Goal: Task Accomplishment & Management: Use online tool/utility

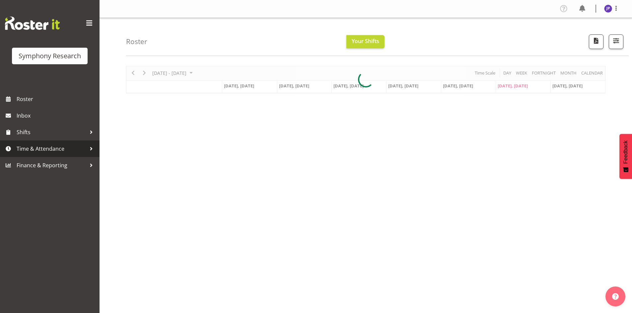
click at [90, 147] on div at bounding box center [91, 149] width 10 height 10
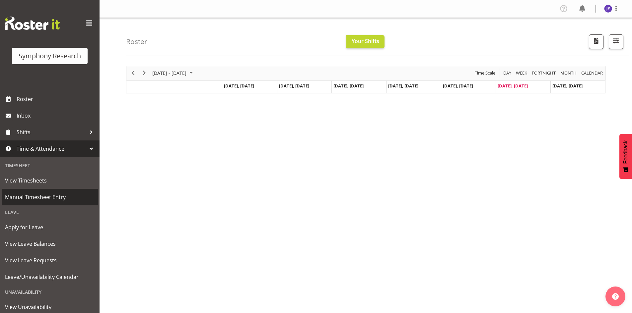
click at [67, 198] on span "Manual Timesheet Entry" at bounding box center [50, 197] width 90 height 10
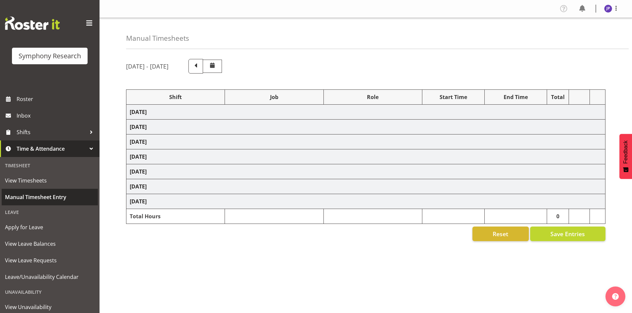
select select "81561"
select select "10587"
select select "47"
select select "81298"
select select "10587"
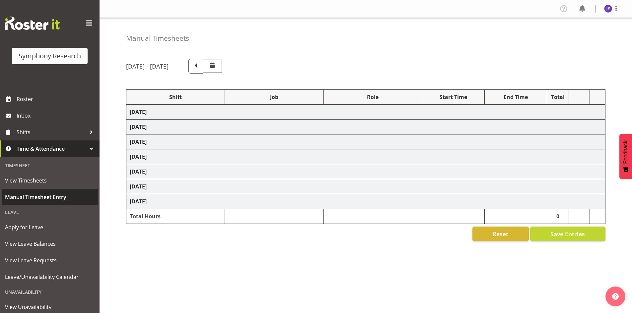
select select "47"
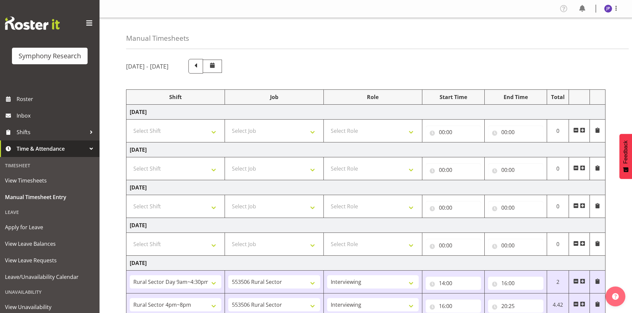
click at [158, 186] on td "Wednesday 17th September 2025" at bounding box center [365, 187] width 479 height 15
